Goal: Find specific page/section: Find specific page/section

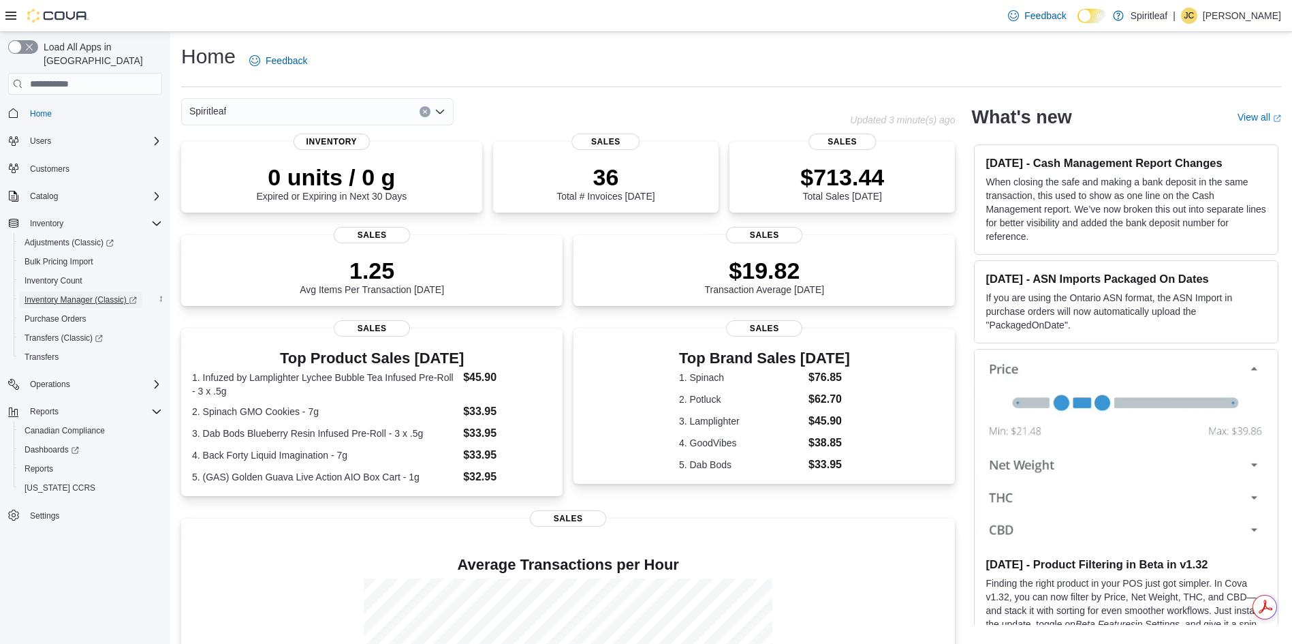
click at [71, 294] on span "Inventory Manager (Classic)" at bounding box center [81, 299] width 112 height 11
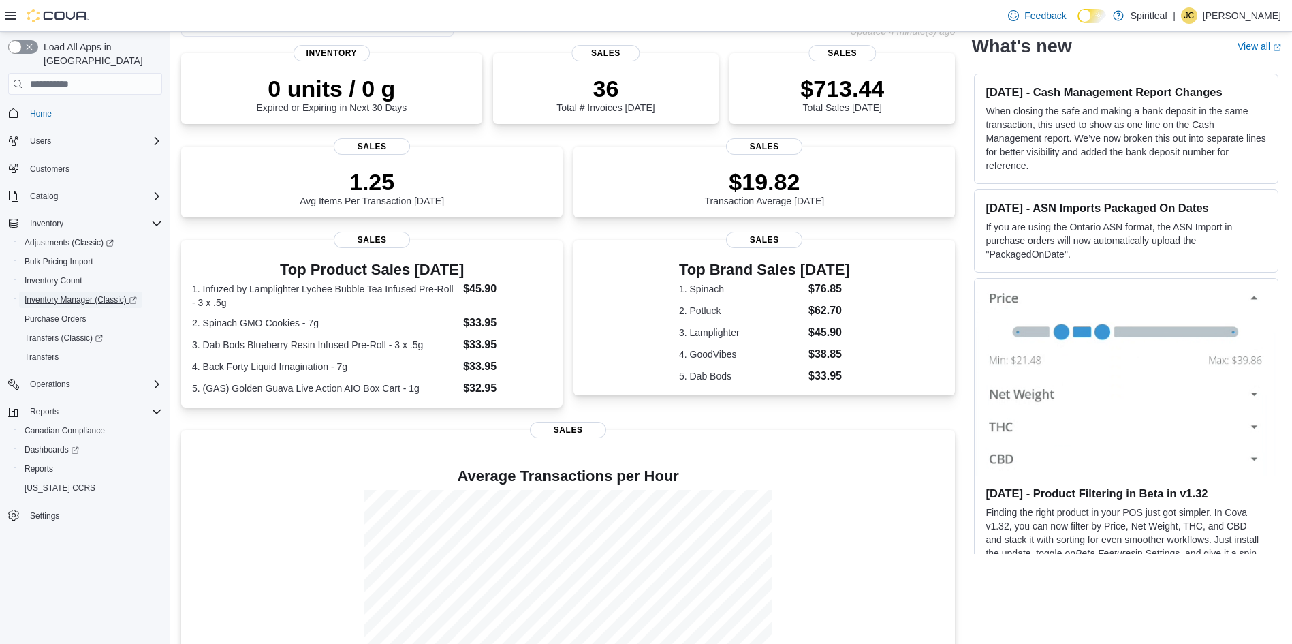
scroll to position [40, 0]
